Goal: Information Seeking & Learning: Learn about a topic

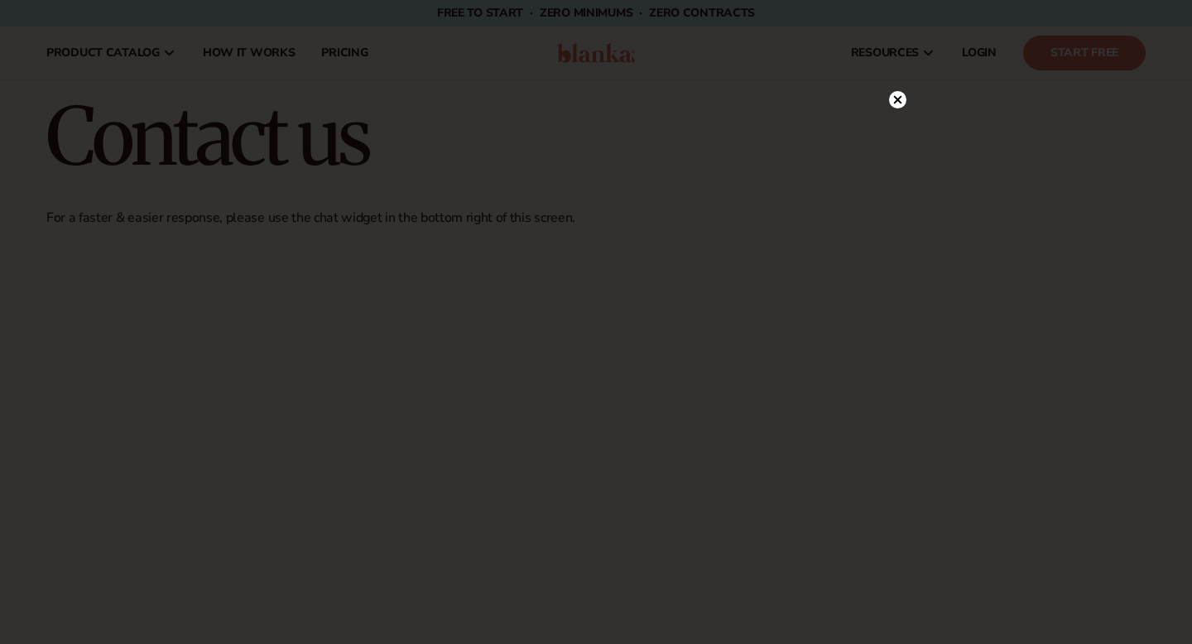
click at [893, 101] on circle at bounding box center [897, 99] width 17 height 17
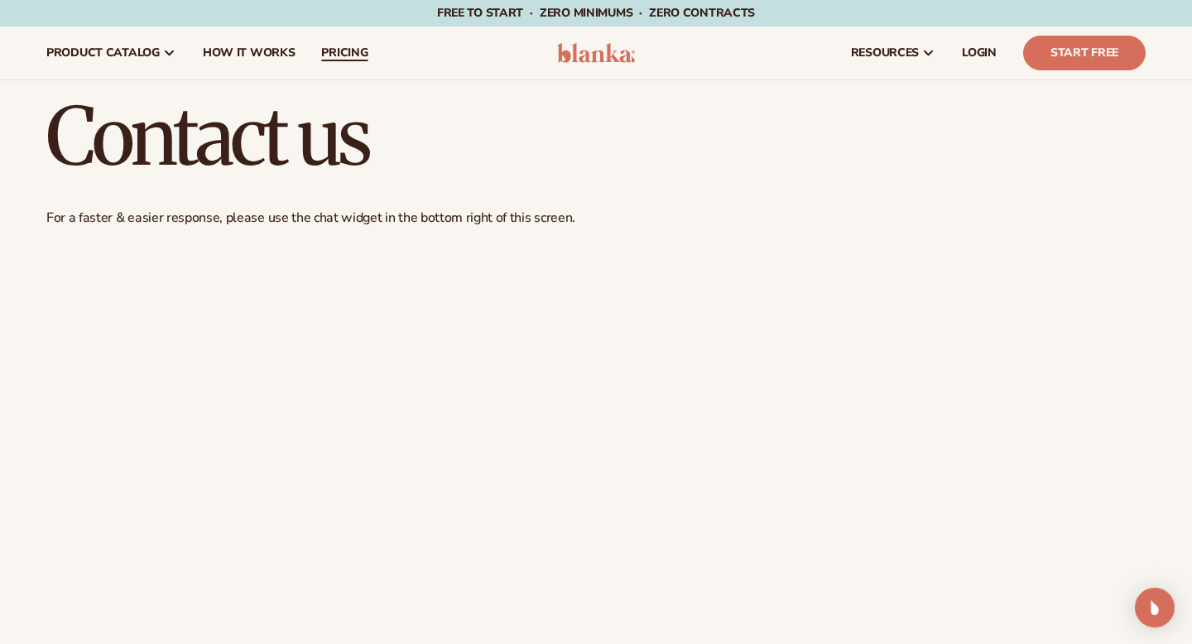
click at [360, 60] on span "pricing" at bounding box center [344, 52] width 46 height 13
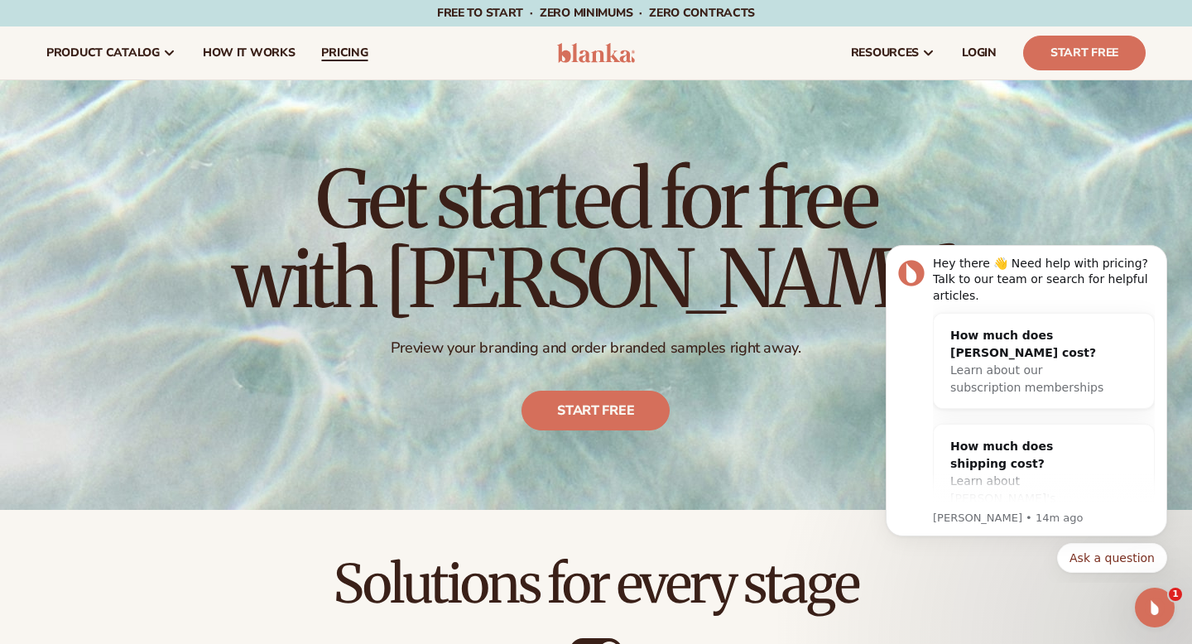
click at [342, 60] on span "pricing" at bounding box center [344, 52] width 46 height 13
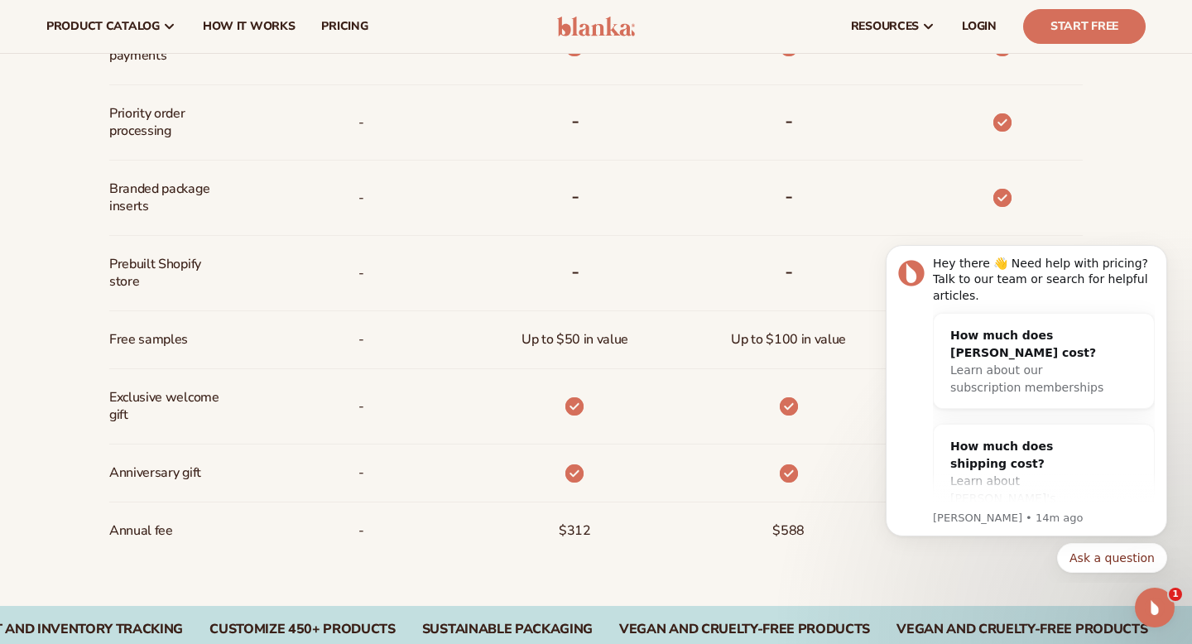
scroll to position [1108, 0]
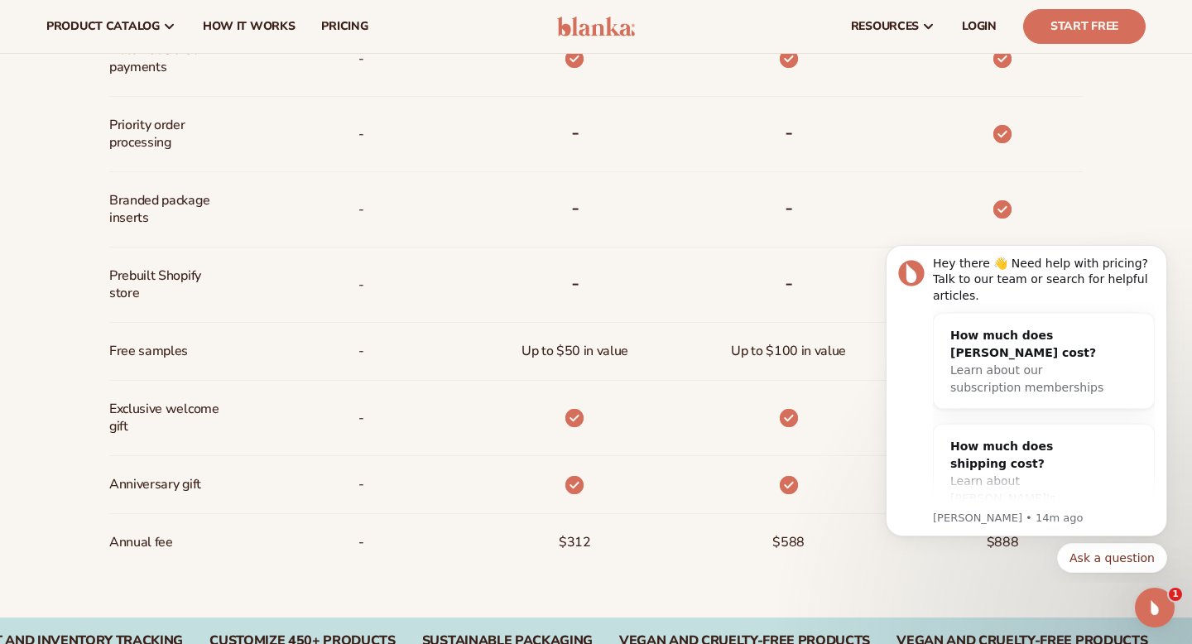
click at [982, 582] on html "Hey there 👋 Need help with pricing? Talk to our team or search for helpful arti…" at bounding box center [1026, 406] width 331 height 353
click at [843, 543] on div "$588" at bounding box center [763, 542] width 214 height 57
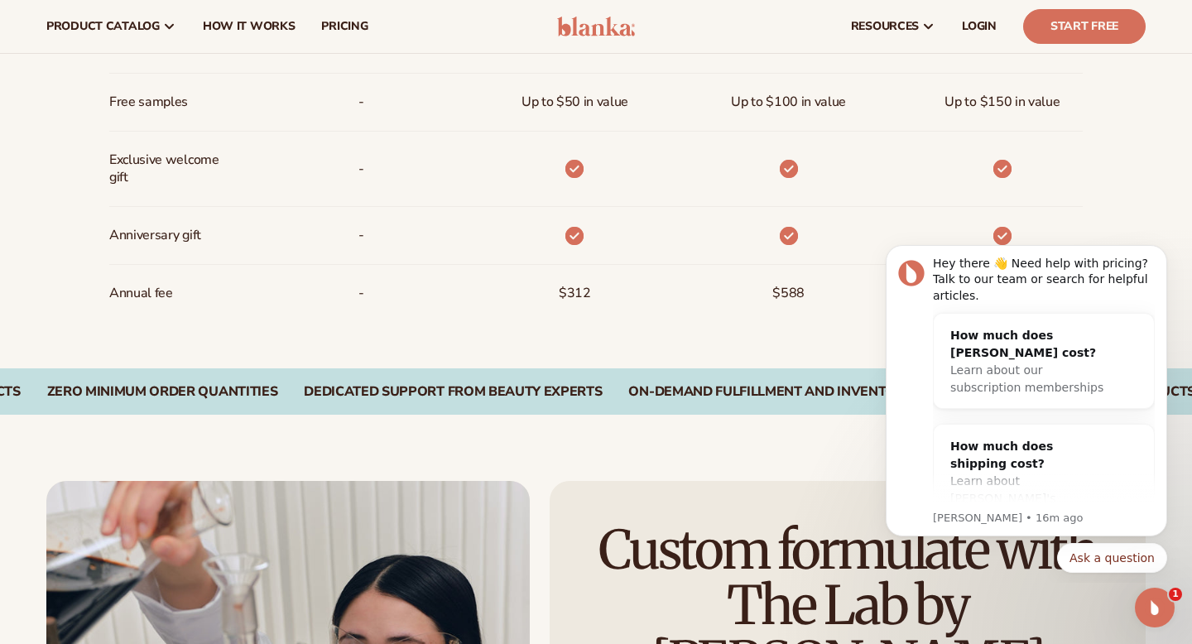
scroll to position [1311, 0]
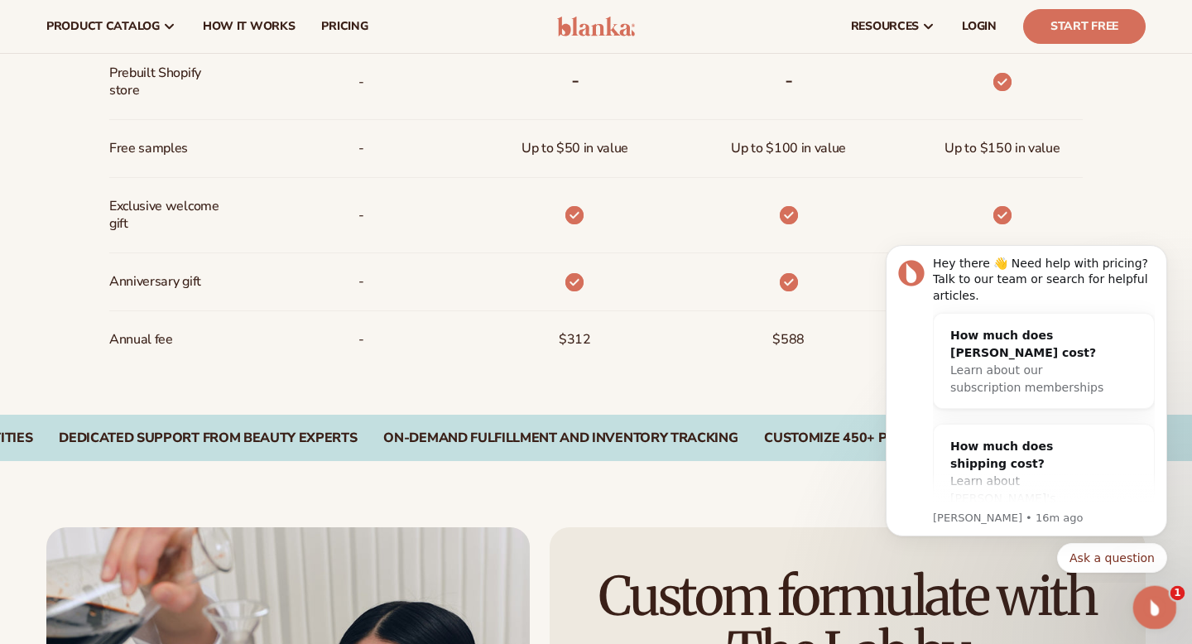
click at [1143, 608] on icon "Open Intercom Messenger" at bounding box center [1152, 605] width 27 height 27
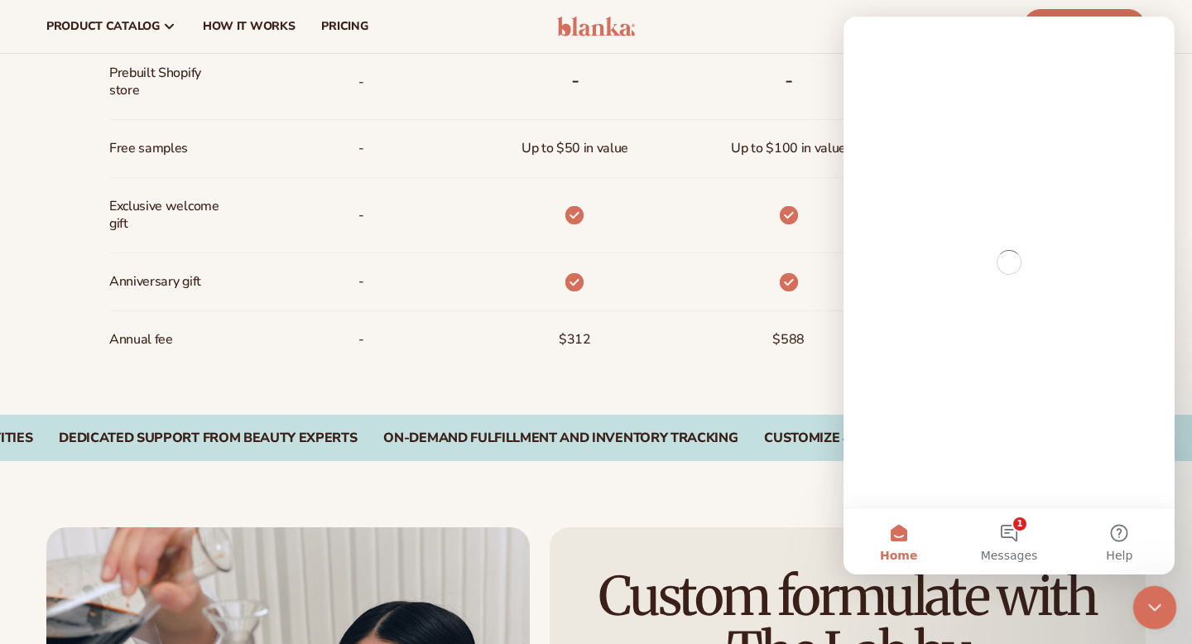
scroll to position [0, 0]
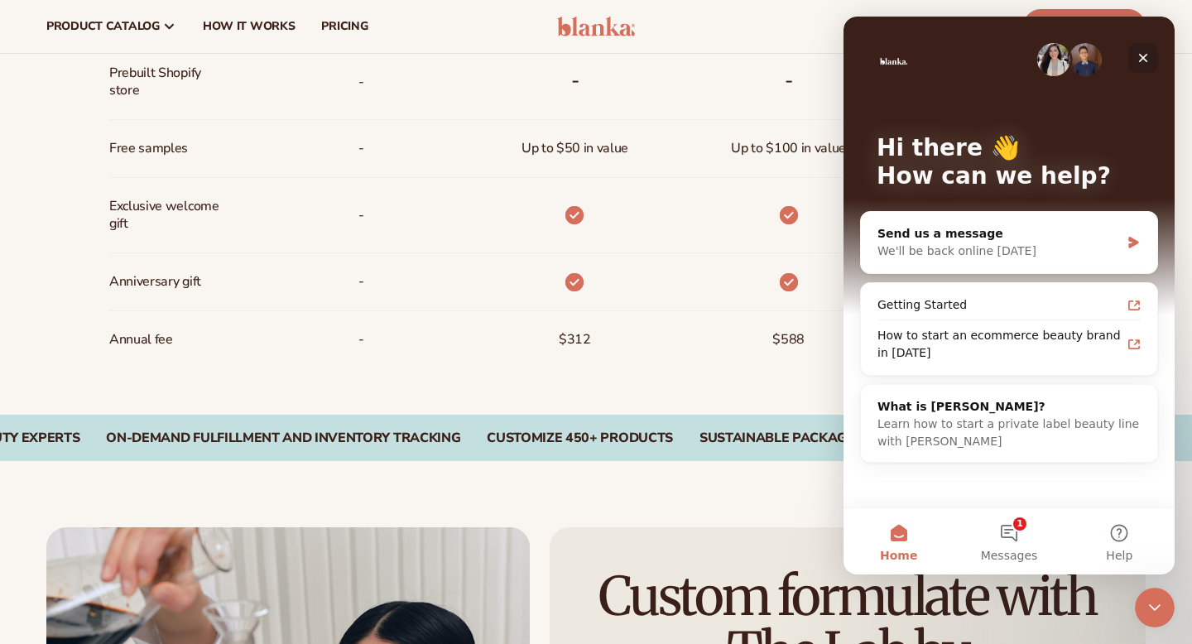
click at [1150, 50] on div "Close" at bounding box center [1143, 58] width 30 height 30
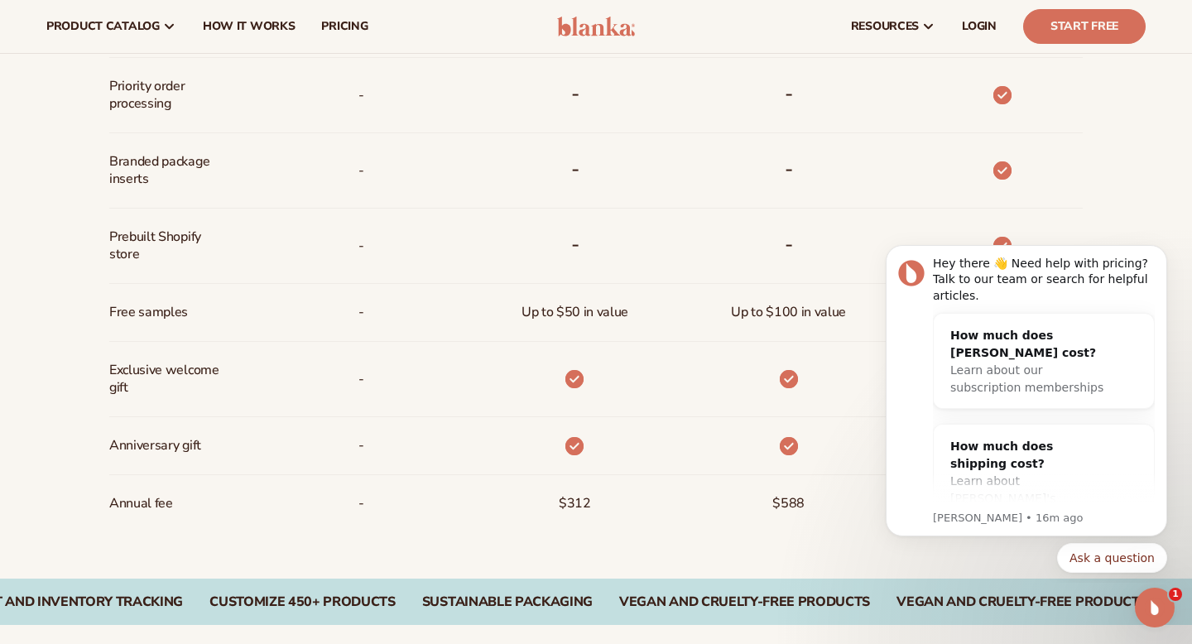
scroll to position [1146, 0]
